Goal: Information Seeking & Learning: Learn about a topic

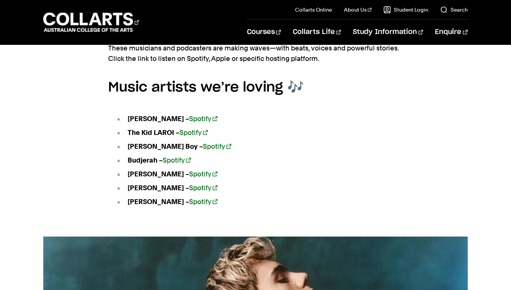
scroll to position [1005, 0]
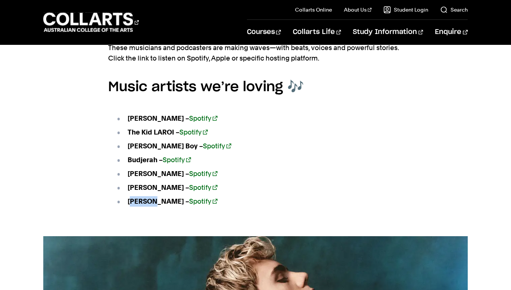
drag, startPoint x: 133, startPoint y: 191, endPoint x: 159, endPoint y: 191, distance: 26.5
click at [159, 197] on strong "[PERSON_NAME] – Spotify" at bounding box center [173, 201] width 90 height 8
drag, startPoint x: 159, startPoint y: 191, endPoint x: 135, endPoint y: 115, distance: 80.3
click at [135, 115] on ul "[PERSON_NAME] – Spotify The Kid LAROI – Spotify [PERSON_NAME] Boy – Spotify Bud…" at bounding box center [255, 160] width 295 height 112
drag, startPoint x: 132, startPoint y: 109, endPoint x: 128, endPoint y: 111, distance: 4.9
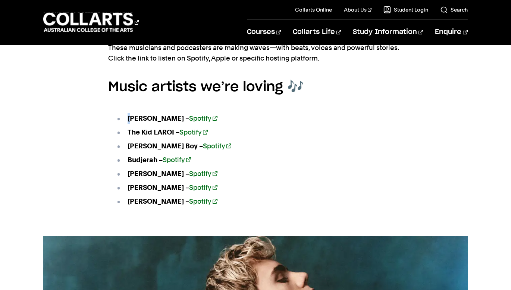
click at [128, 114] on strong "[PERSON_NAME] – Spotify" at bounding box center [173, 118] width 90 height 8
drag, startPoint x: 128, startPoint y: 111, endPoint x: 124, endPoint y: 103, distance: 9.5
click at [124, 113] on li "[PERSON_NAME] – Spotify" at bounding box center [259, 118] width 287 height 10
click at [139, 93] on section "Pictured above: [PERSON_NAME] These musicians and podcasters are making waves—w…" at bounding box center [255, 124] width 295 height 224
drag, startPoint x: 128, startPoint y: 109, endPoint x: 162, endPoint y: 106, distance: 34.1
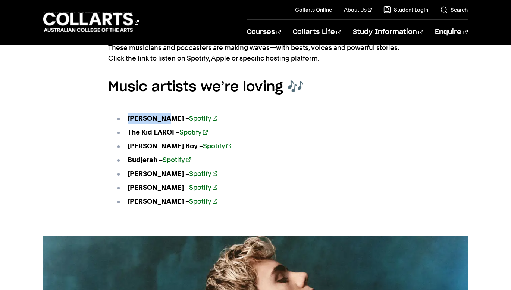
click at [162, 114] on strong "[PERSON_NAME] – Spotify" at bounding box center [173, 118] width 90 height 8
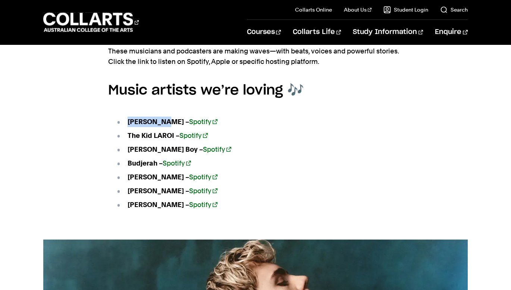
scroll to position [1001, 0]
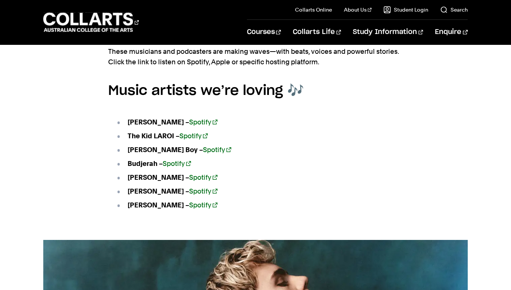
click at [138, 82] on h4 "Music artists we’re loving 🎶" at bounding box center [255, 91] width 295 height 20
drag, startPoint x: 123, startPoint y: 107, endPoint x: 171, endPoint y: 114, distance: 49.0
click at [171, 117] on li "[PERSON_NAME] – Spotify" at bounding box center [259, 122] width 287 height 10
copy strong "[PERSON_NAME]"
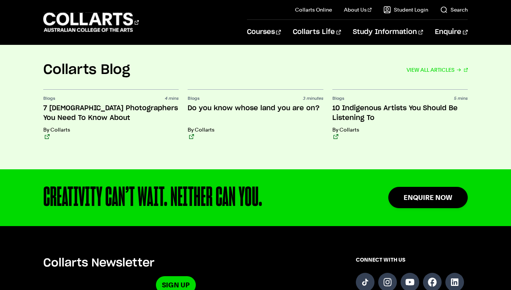
scroll to position [1984, 0]
